Goal: Browse casually

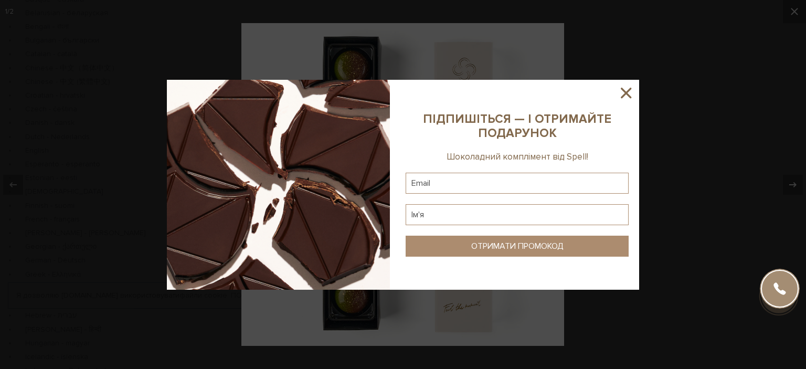
click at [633, 92] on icon at bounding box center [626, 93] width 18 height 18
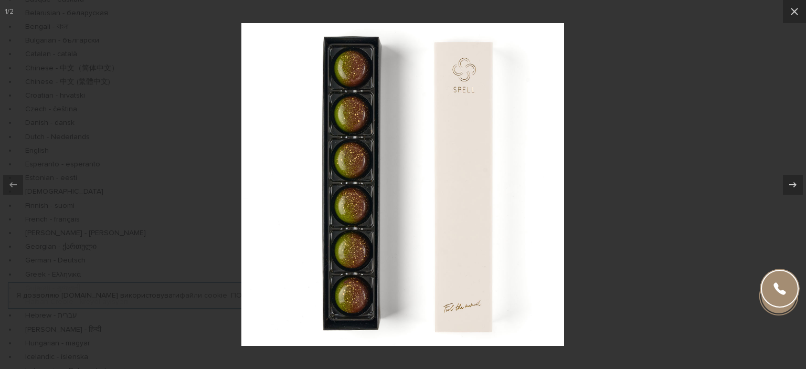
click at [728, 206] on div at bounding box center [403, 184] width 806 height 369
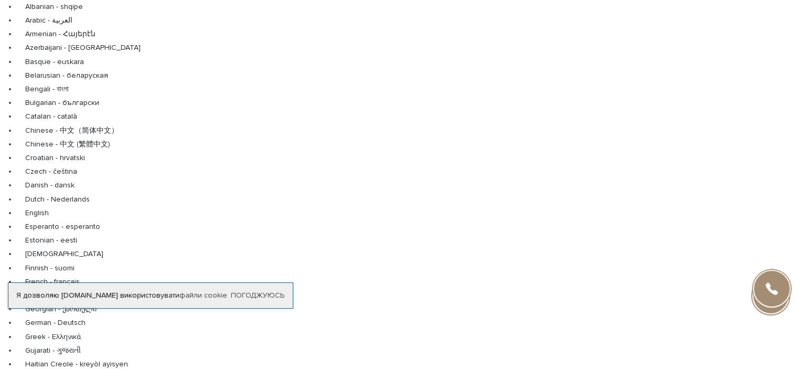
scroll to position [52, 0]
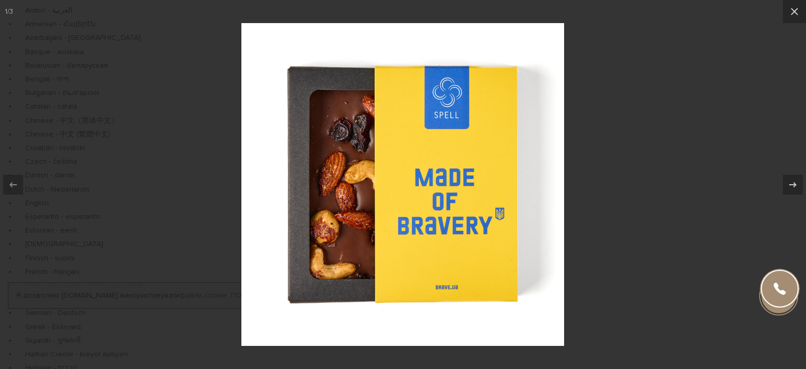
drag, startPoint x: 621, startPoint y: 152, endPoint x: 619, endPoint y: 142, distance: 10.2
click at [619, 152] on div at bounding box center [403, 184] width 806 height 369
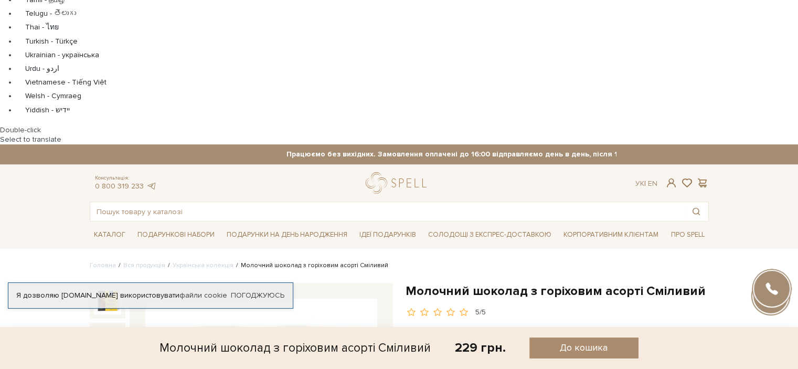
scroll to position [787, 0]
